Goal: Task Accomplishment & Management: Use online tool/utility

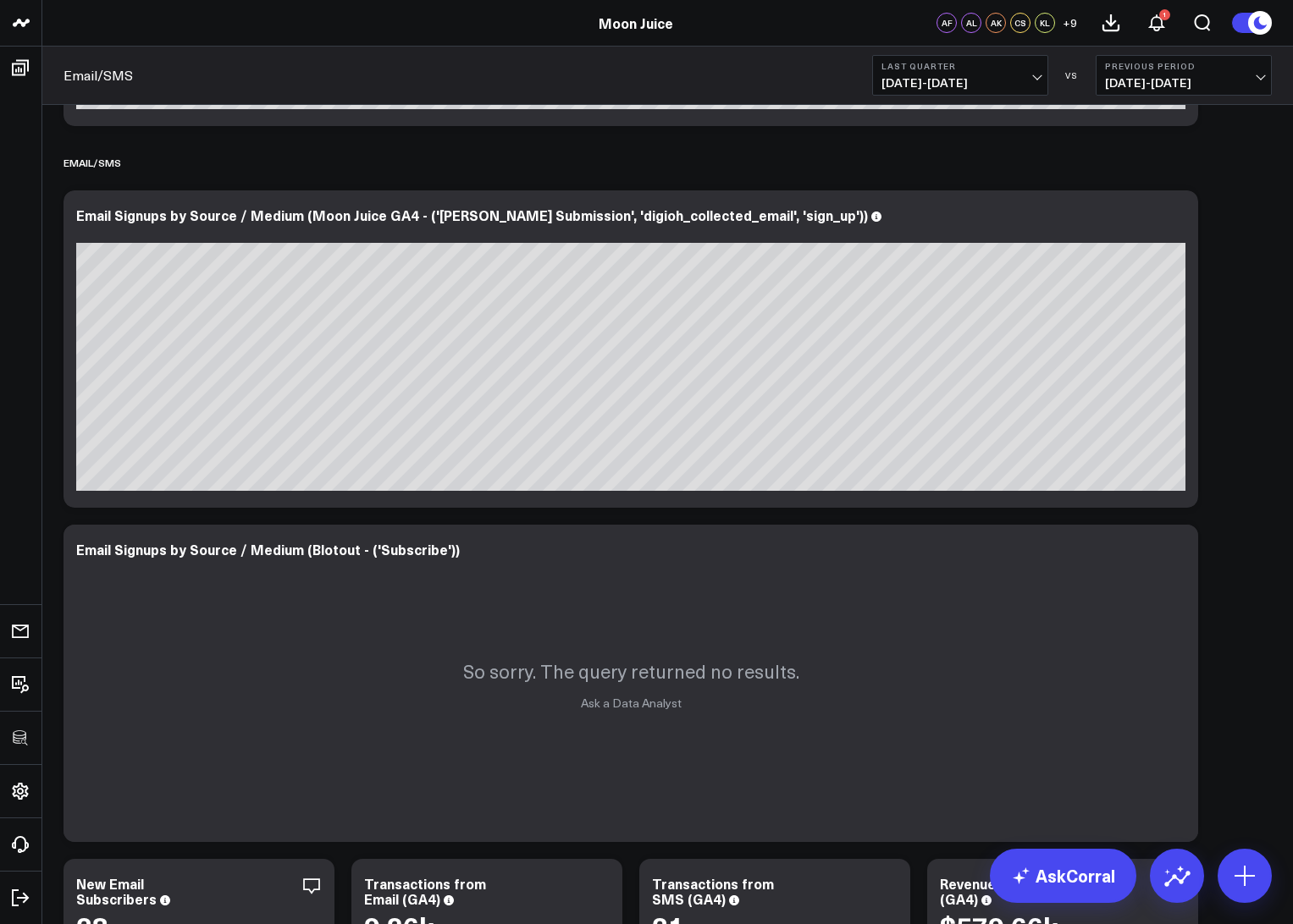
scroll to position [314, 0]
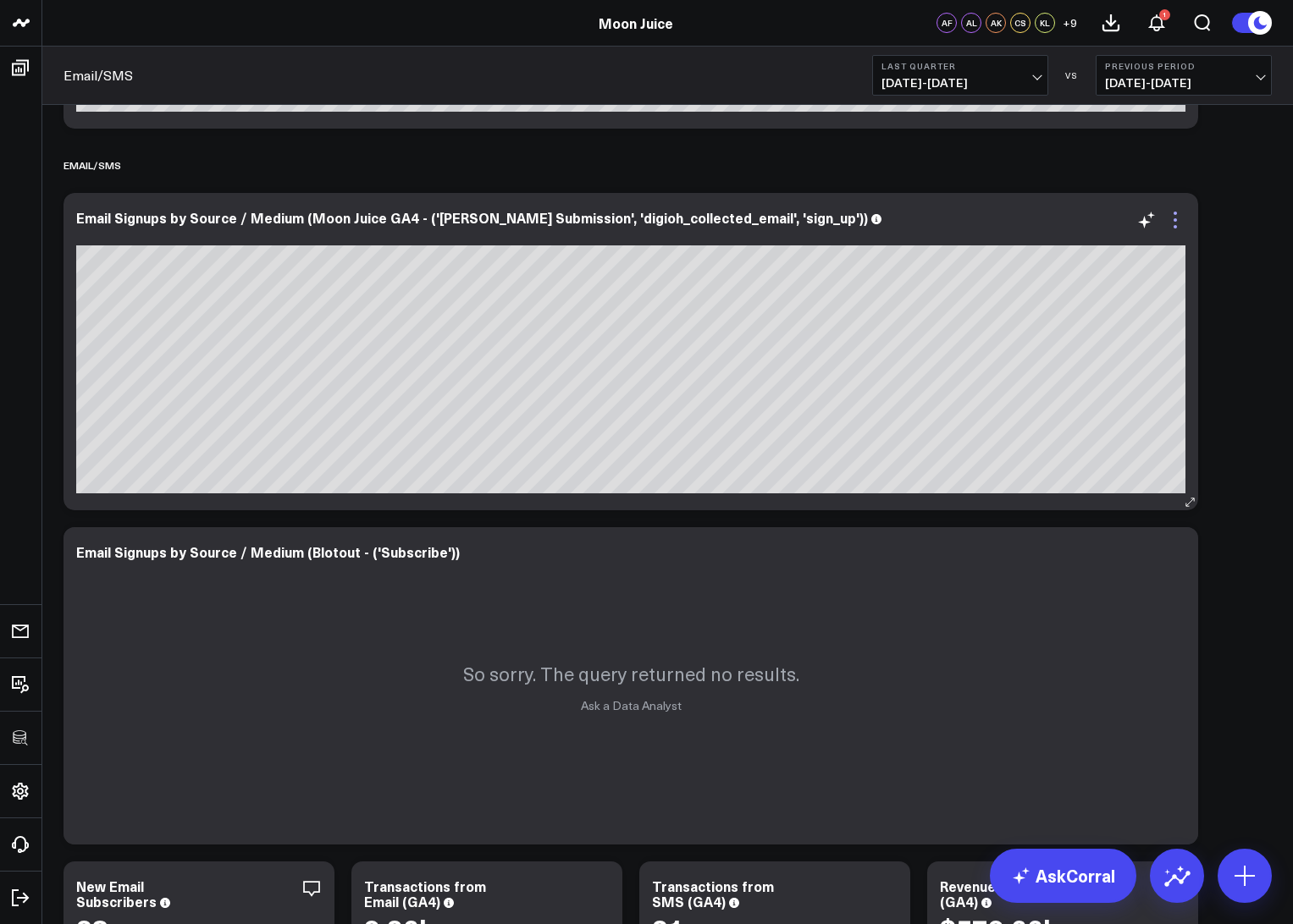
click at [1169, 225] on icon at bounding box center [1175, 220] width 20 height 20
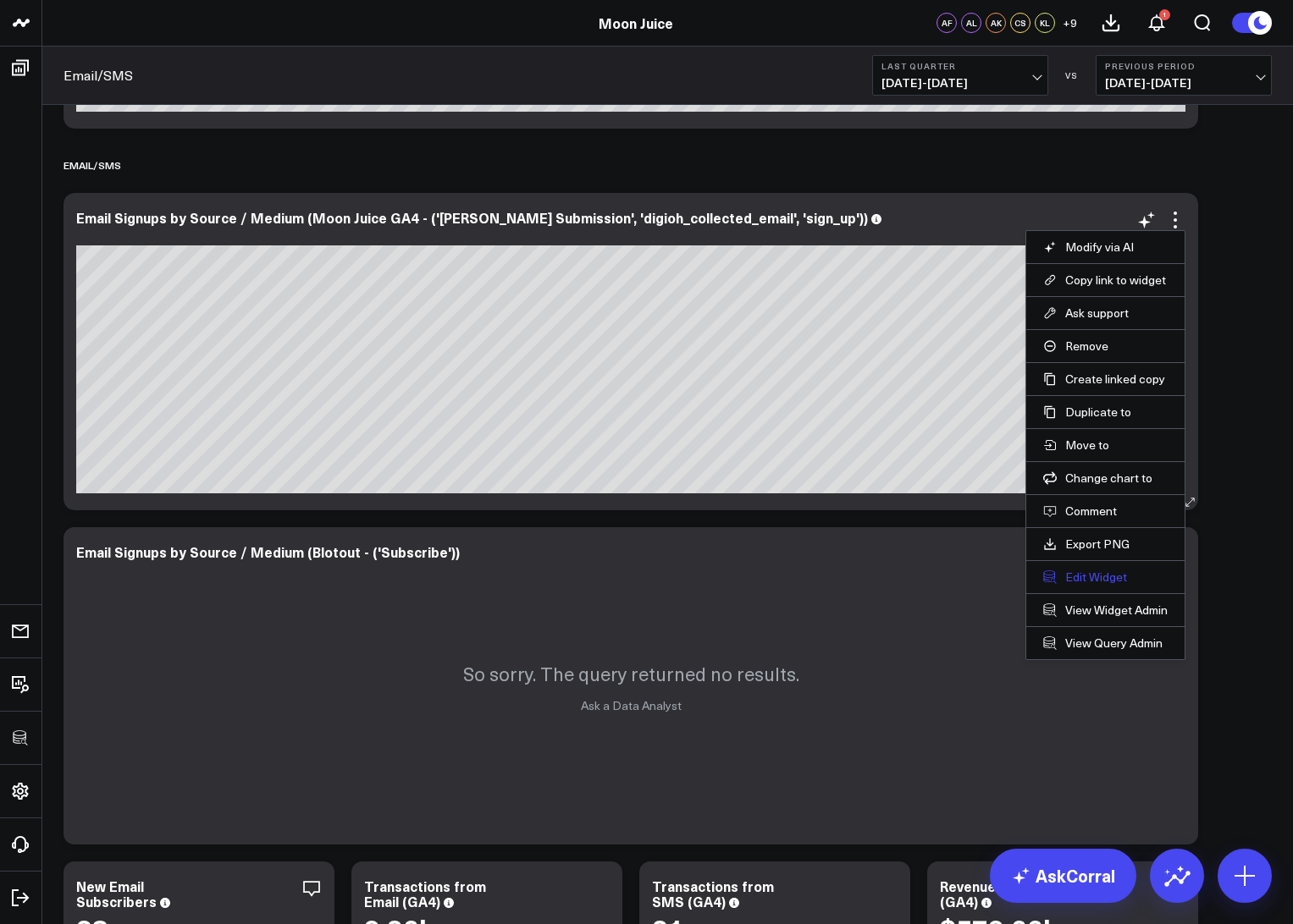
click at [1095, 574] on button "Edit Widget" at bounding box center [1105, 577] width 125 height 15
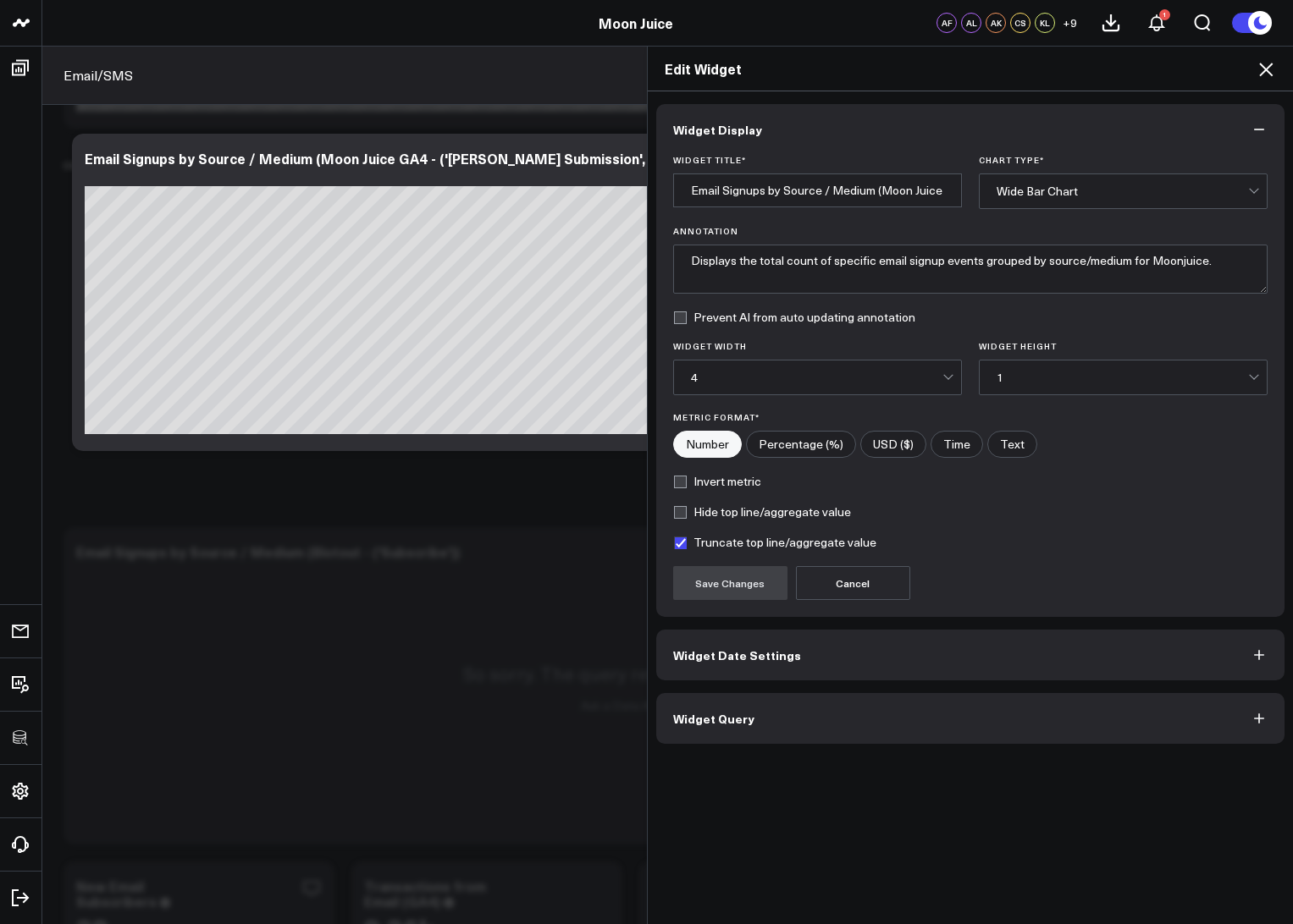
click at [791, 717] on button "Widget Query" at bounding box center [971, 719] width 629 height 51
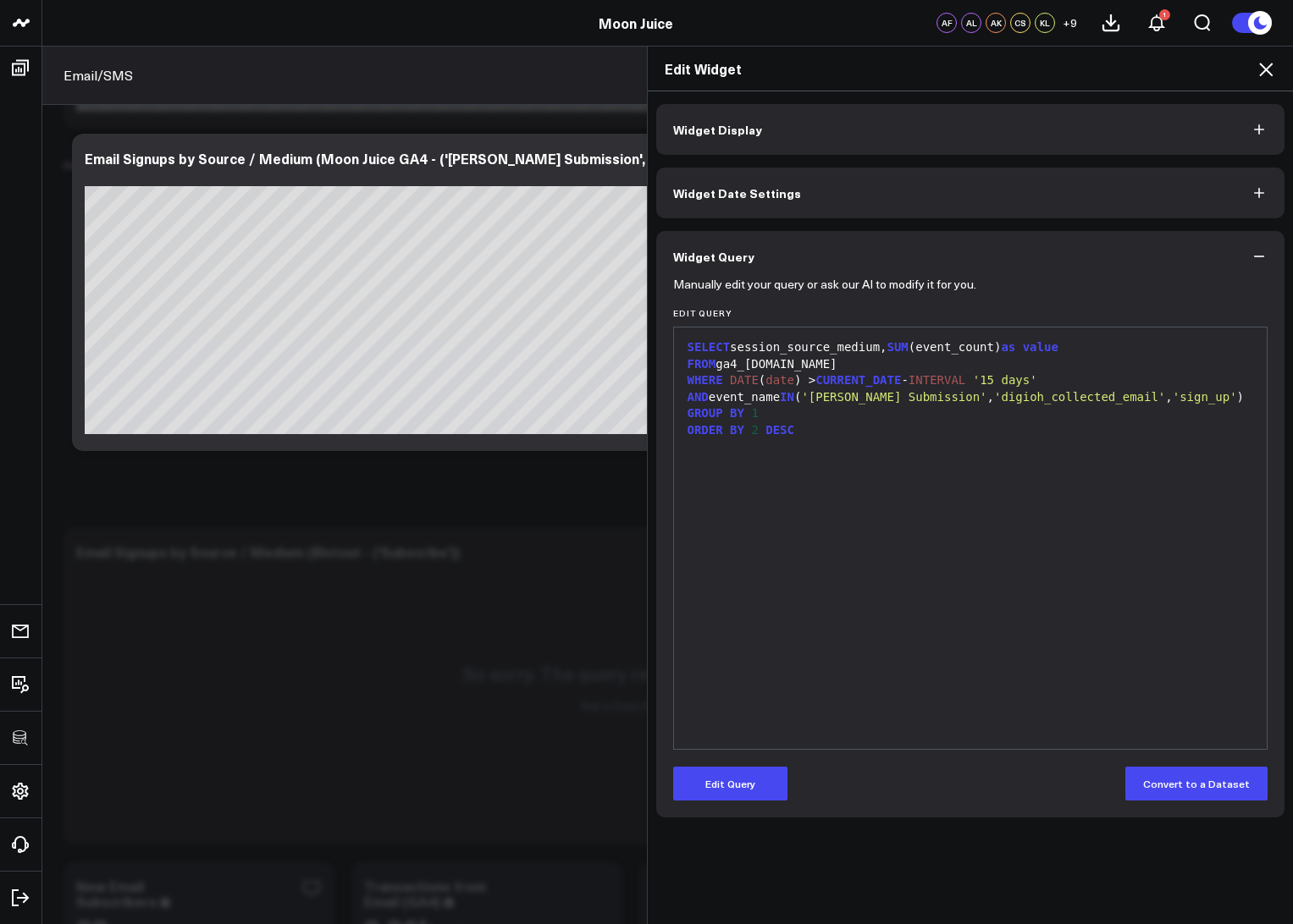
click at [1268, 64] on icon at bounding box center [1266, 70] width 20 height 20
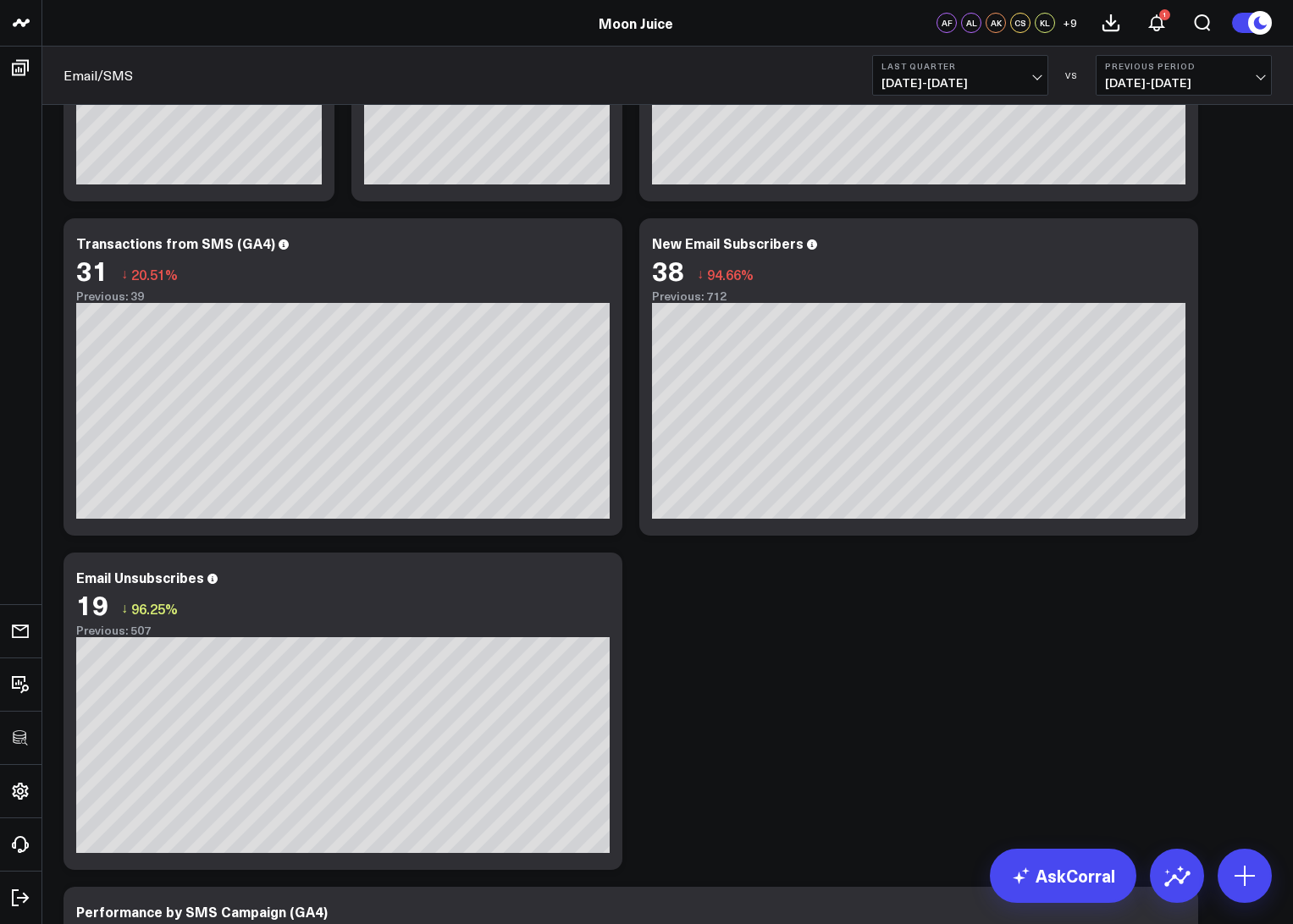
scroll to position [2352, 0]
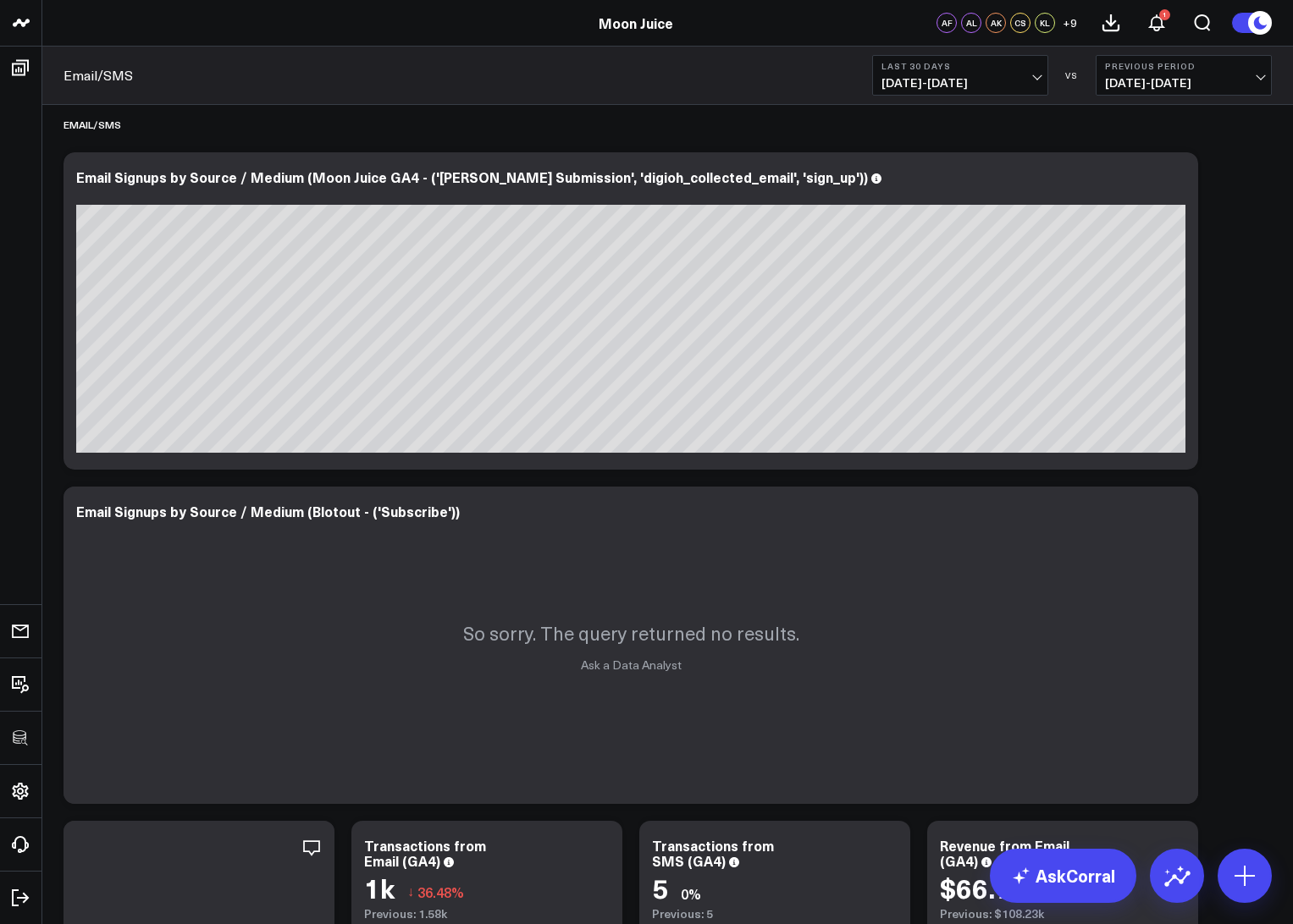
scroll to position [353, 0]
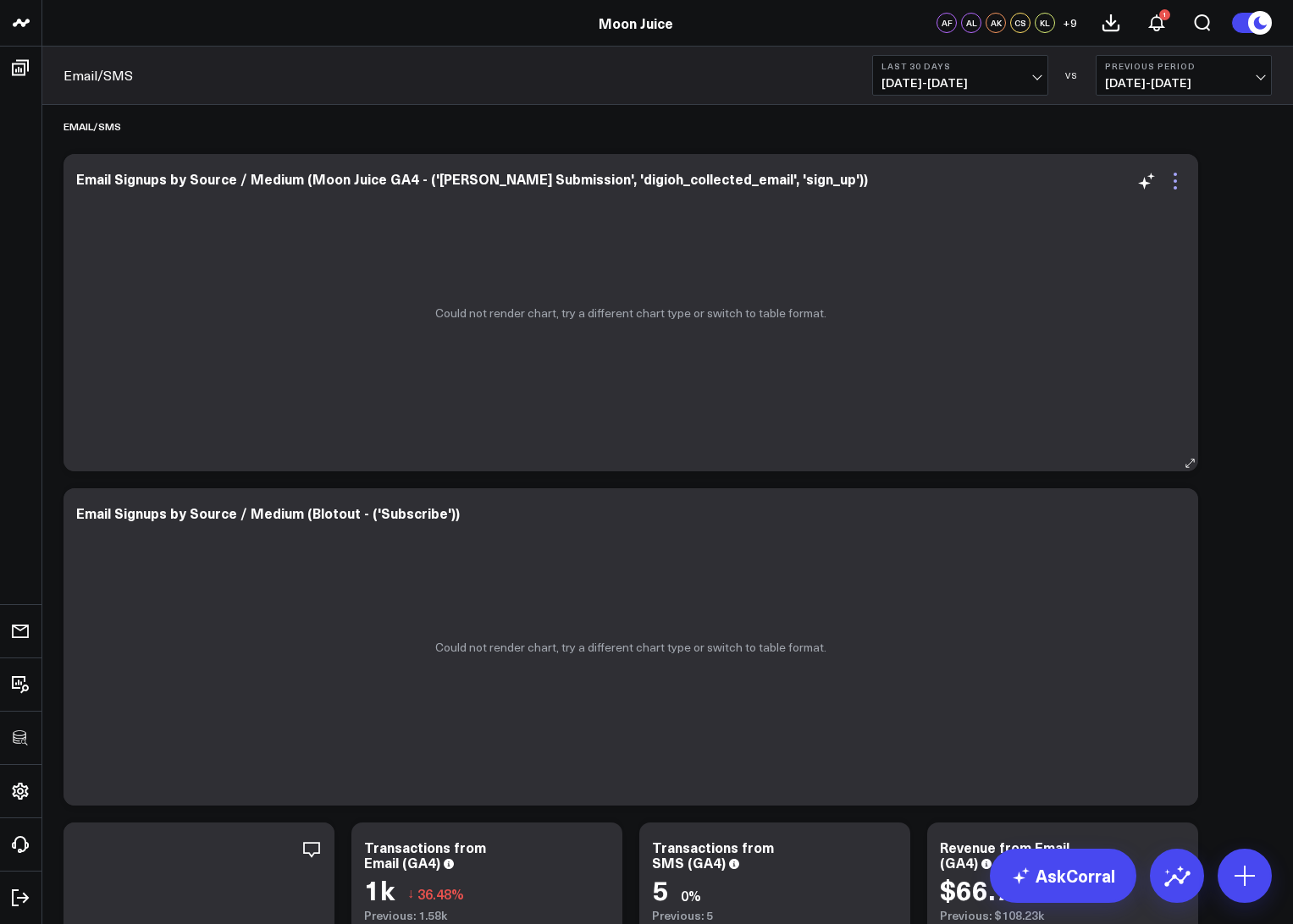
click at [1179, 180] on icon at bounding box center [1175, 181] width 20 height 20
click at [944, 66] on b "Last 30 Days" at bounding box center [960, 66] width 158 height 10
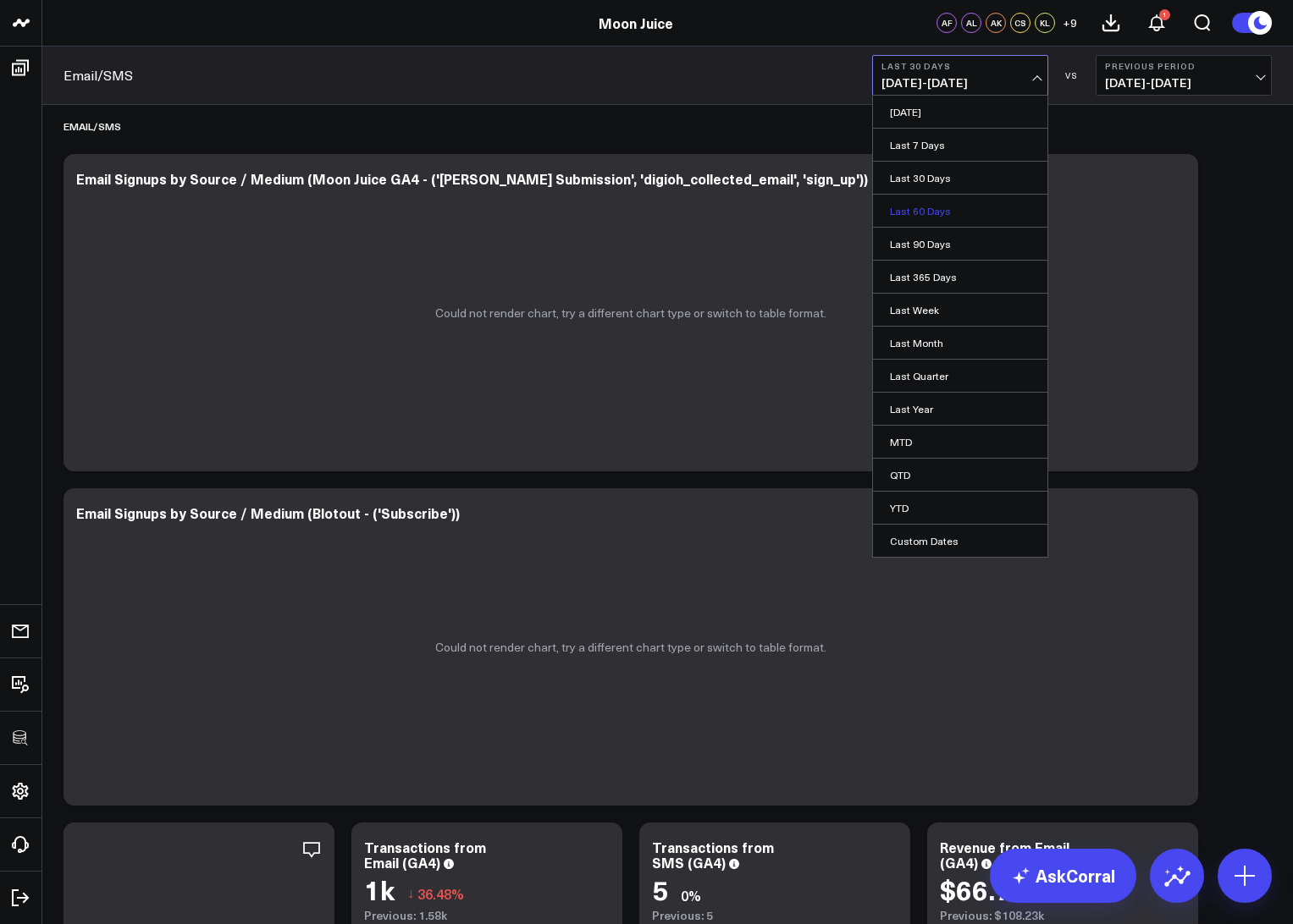
click at [919, 215] on link "Last 60 Days" at bounding box center [960, 211] width 175 height 32
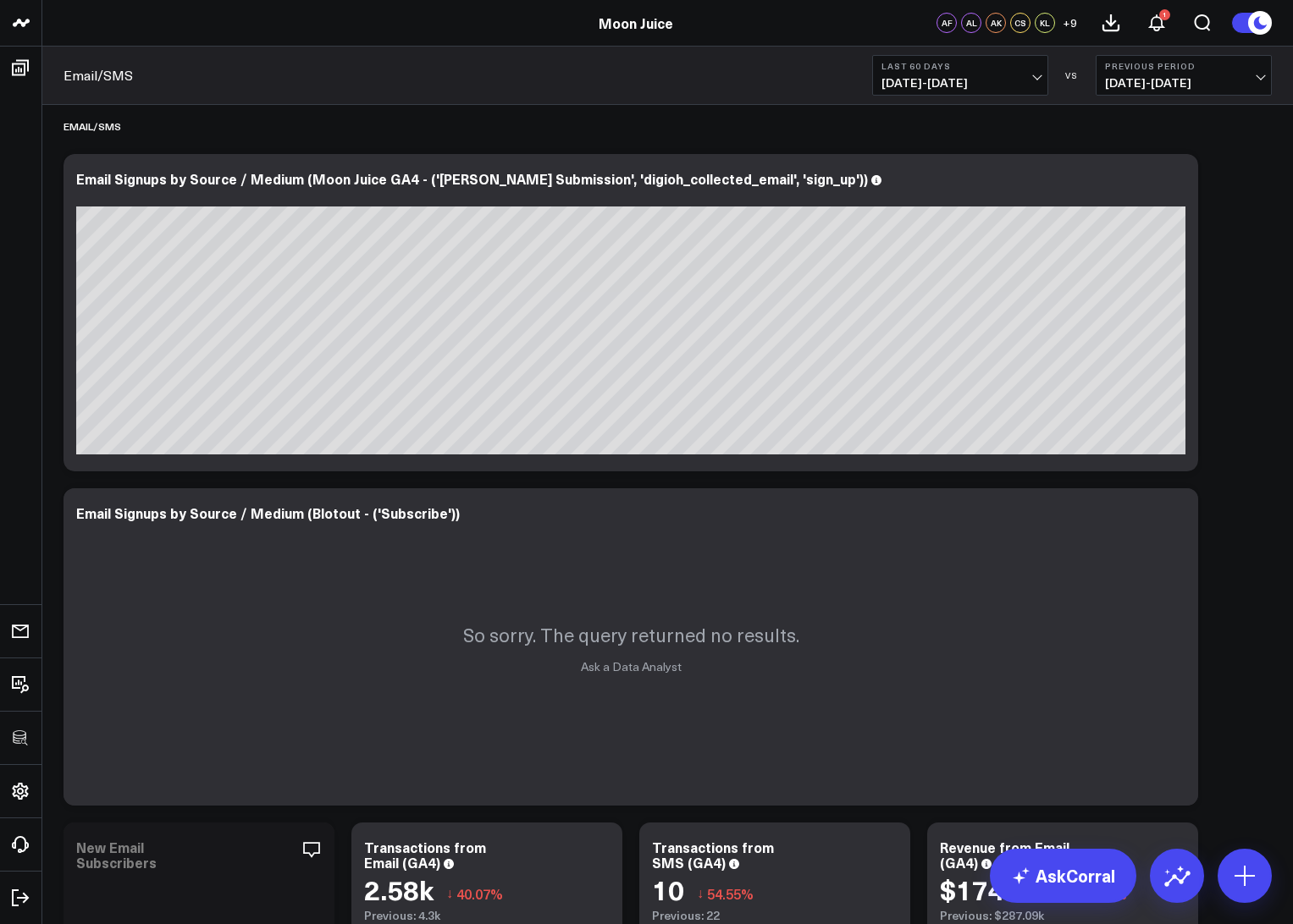
click at [939, 87] on span "[DATE] - [DATE]" at bounding box center [960, 83] width 158 height 14
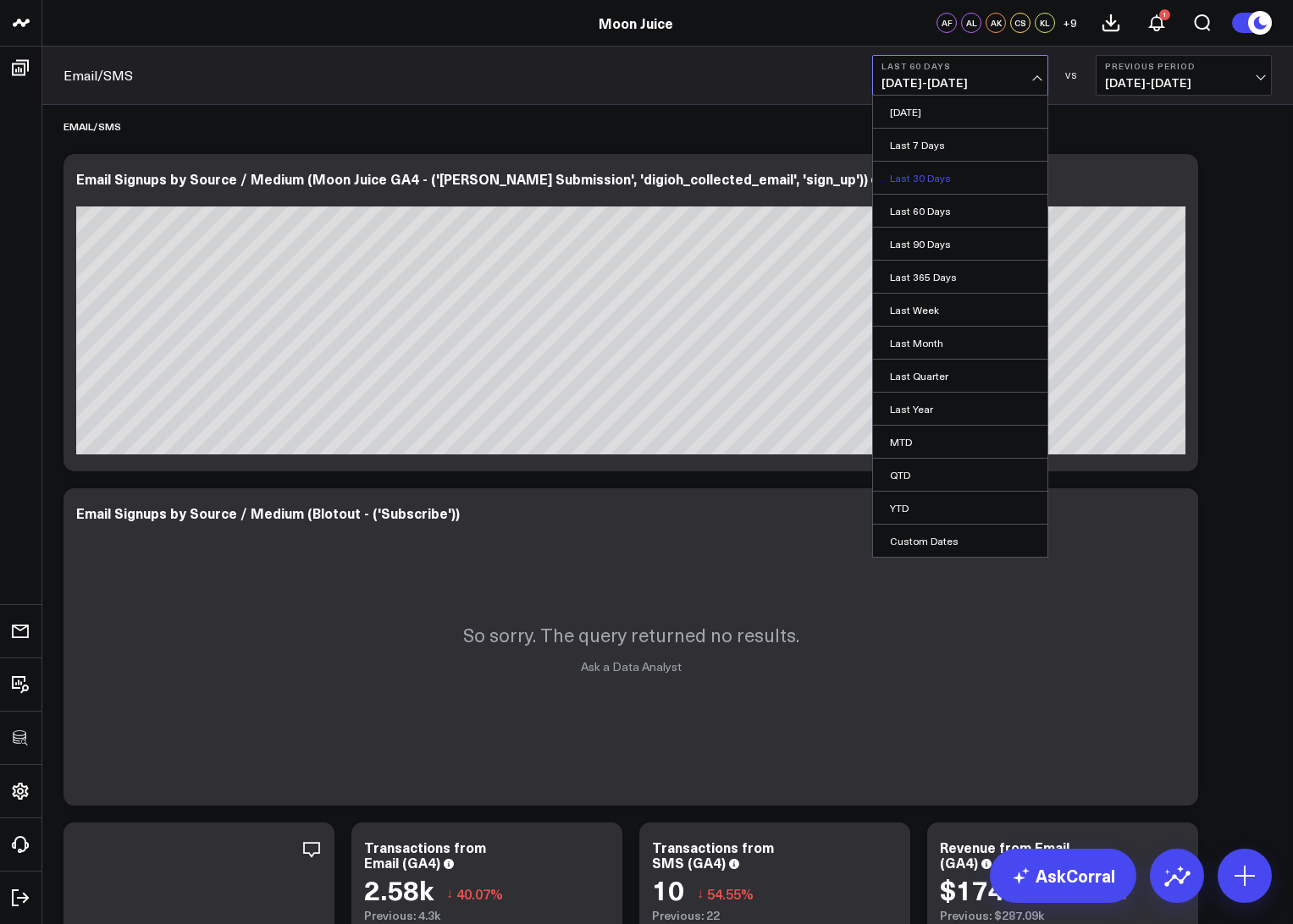
click at [937, 175] on link "Last 30 Days" at bounding box center [960, 178] width 175 height 32
